Goal: Find specific page/section: Find specific page/section

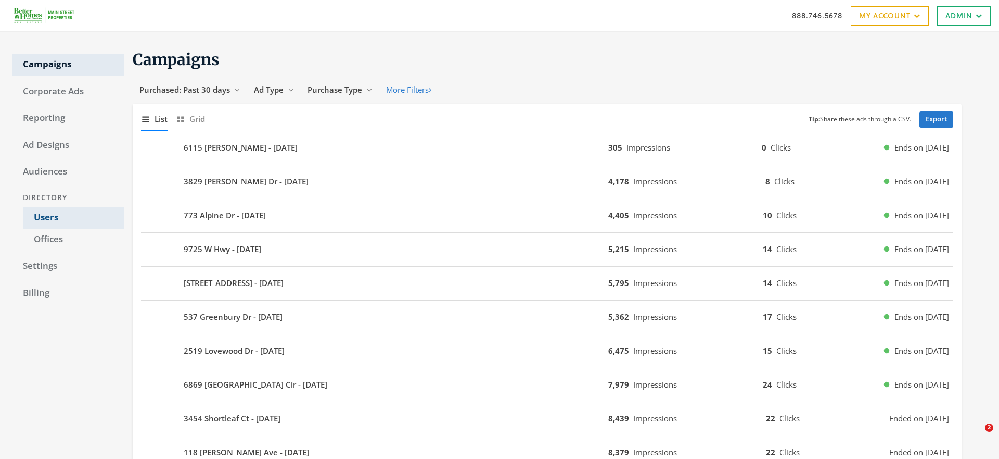
click at [48, 218] on link "Users" at bounding box center [74, 218] width 102 height 22
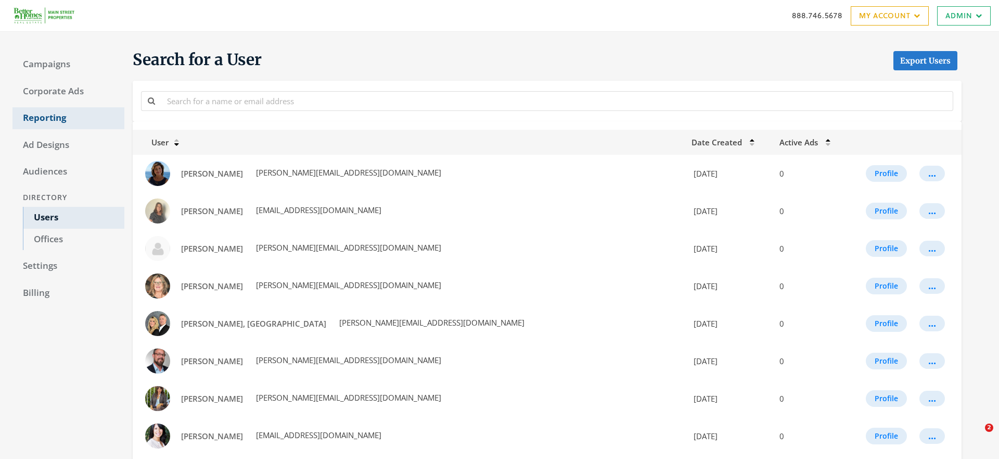
click at [47, 110] on link "Reporting" at bounding box center [68, 118] width 112 height 22
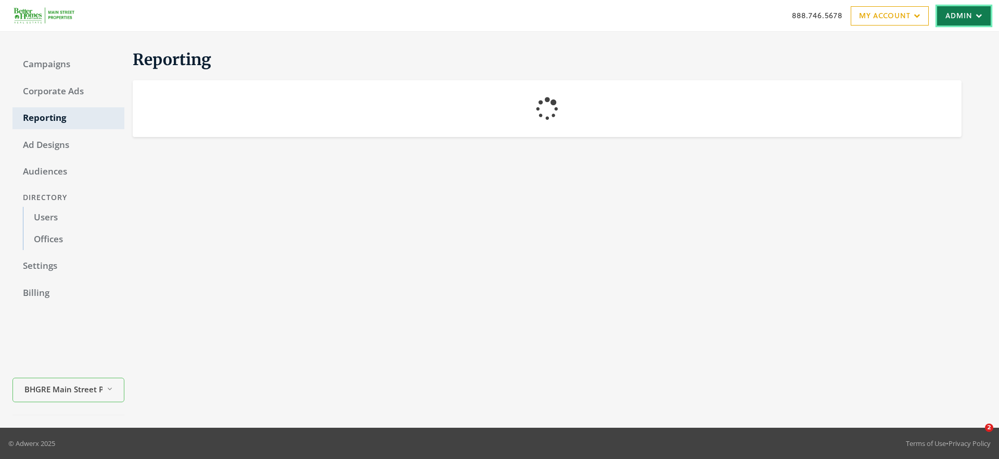
click at [946, 17] on link "Admin" at bounding box center [965, 15] width 54 height 19
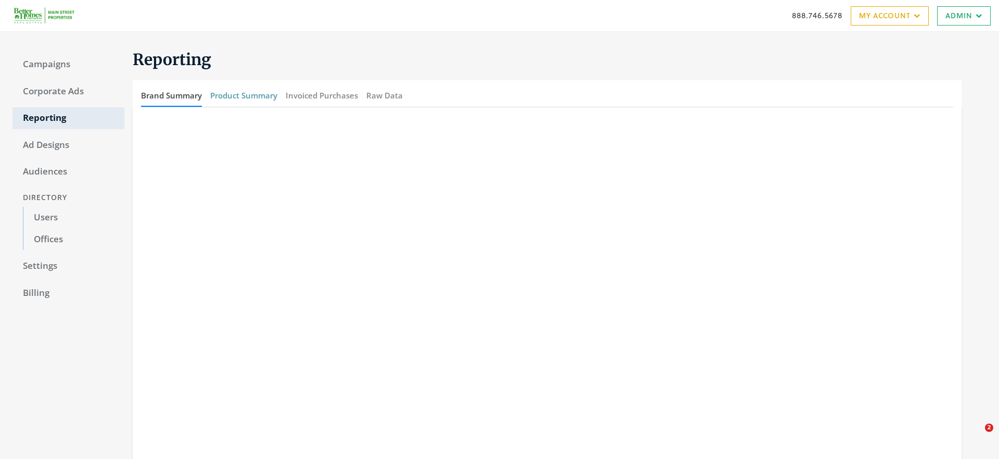
click at [234, 98] on button "Product Summary" at bounding box center [243, 95] width 67 height 22
click at [378, 97] on button "Raw Data" at bounding box center [384, 95] width 36 height 22
click at [965, 15] on link "Admin" at bounding box center [965, 15] width 54 height 19
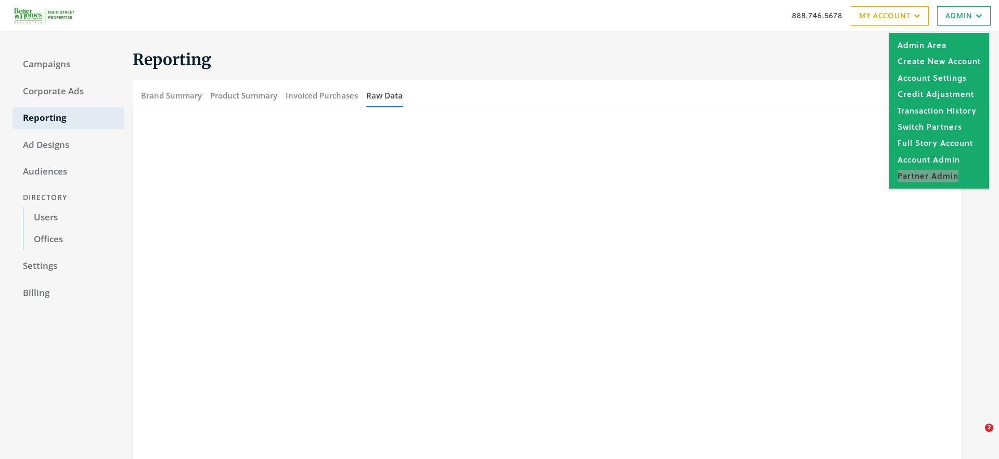
drag, startPoint x: 904, startPoint y: 176, endPoint x: 584, endPoint y: 0, distance: 365.6
click at [0, 0] on div "888.746.5678 My Account My Campaigns Account Summary Compliance Dashboard Enter…" at bounding box center [499, 15] width 999 height 31
